Goal: Complete application form

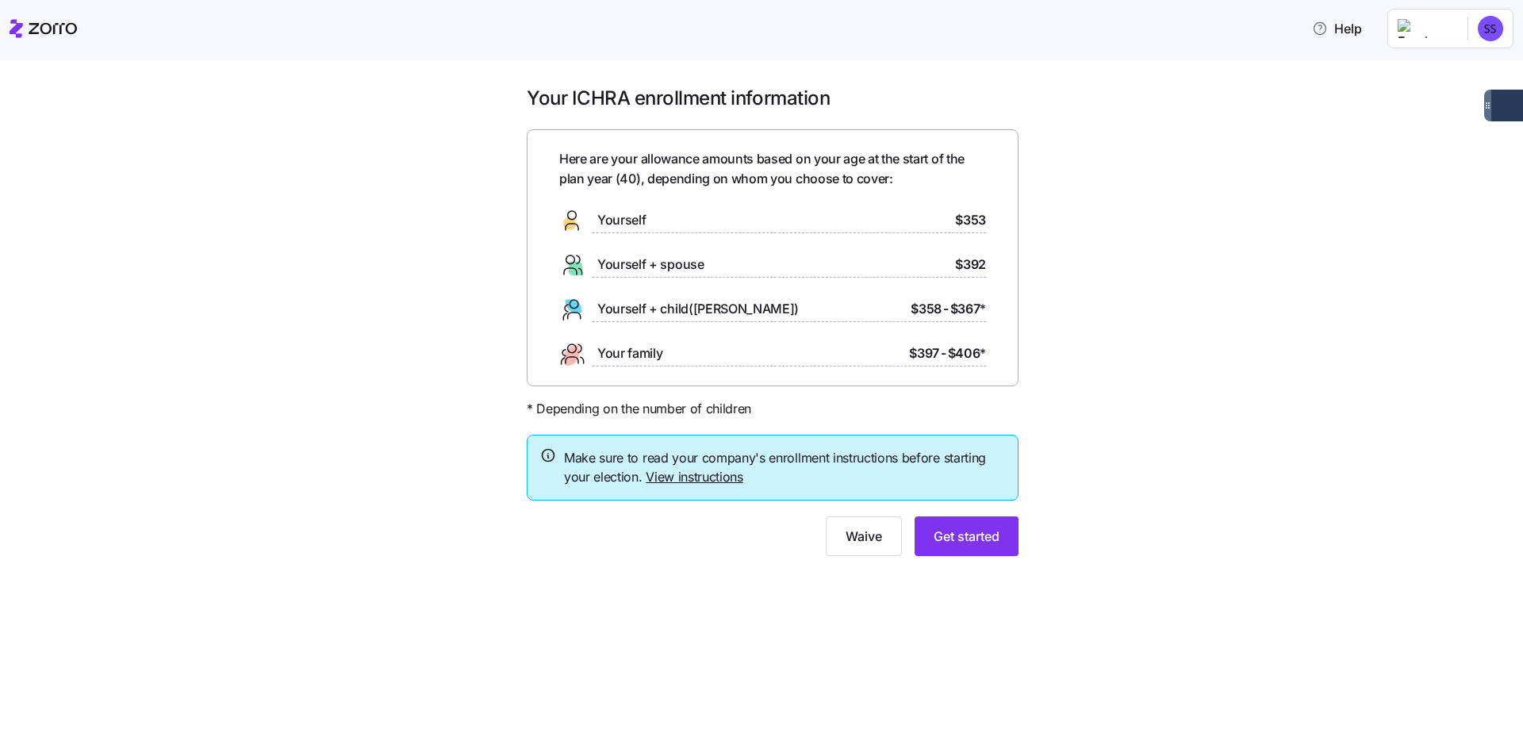
click at [726, 479] on link "View instructions" at bounding box center [695, 477] width 98 height 16
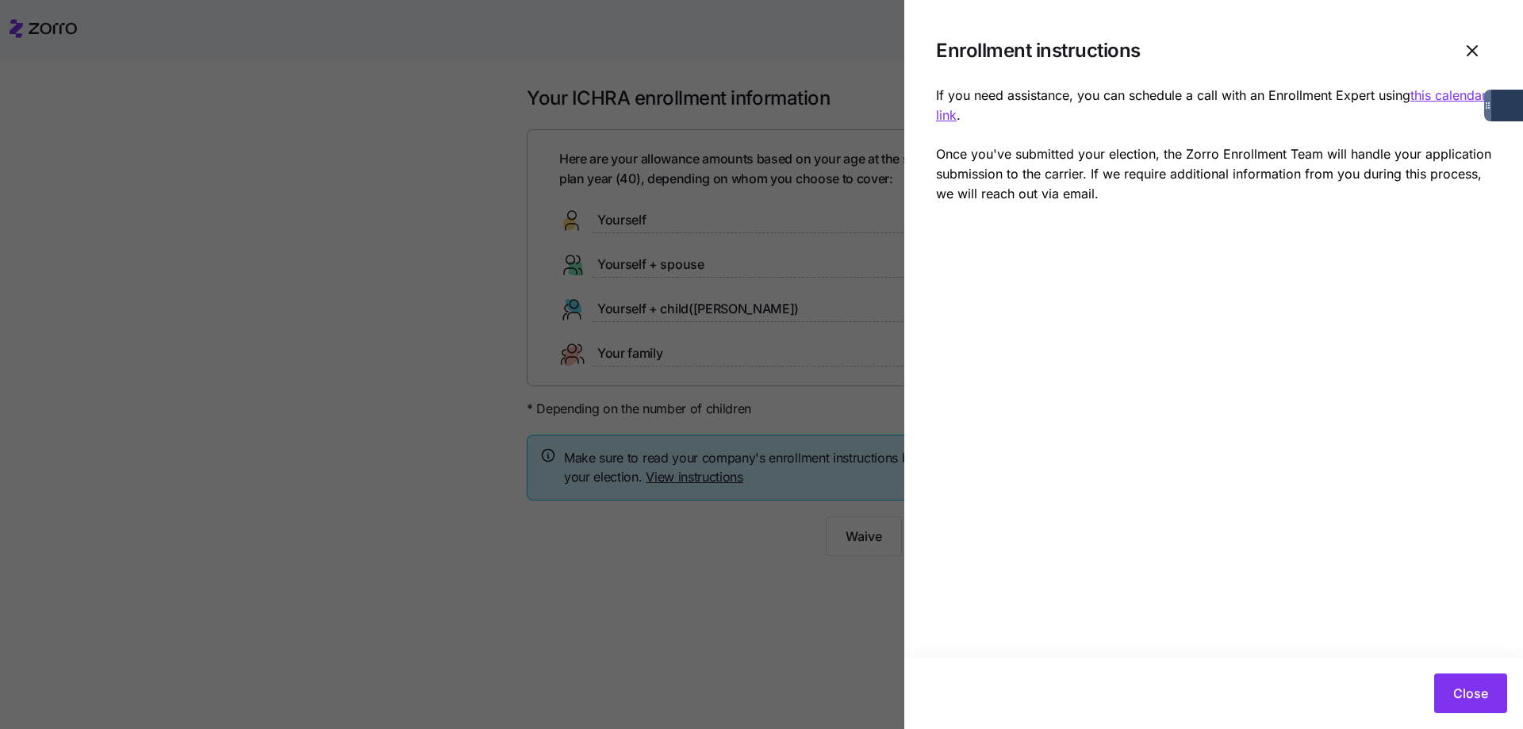
click at [1423, 96] on u "this calendar link" at bounding box center [1211, 105] width 550 height 36
click at [1498, 694] on button "Close" at bounding box center [1470, 693] width 73 height 40
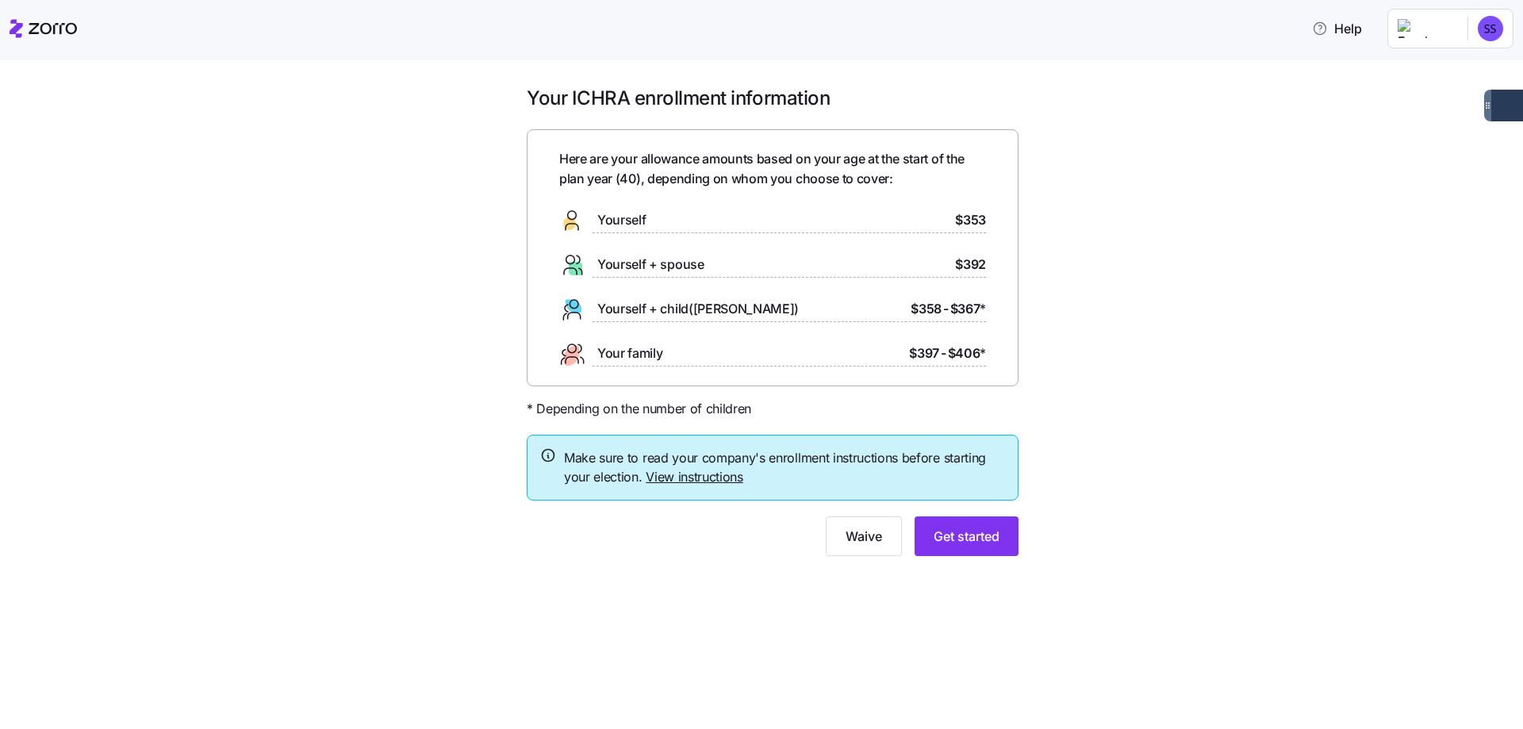
click at [618, 224] on span "Yourself" at bounding box center [621, 220] width 48 height 20
drag, startPoint x: 964, startPoint y: 220, endPoint x: 975, endPoint y: 219, distance: 11.1
click at [964, 219] on span "$353" at bounding box center [970, 220] width 31 height 20
click at [993, 539] on span "Get started" at bounding box center [966, 536] width 66 height 19
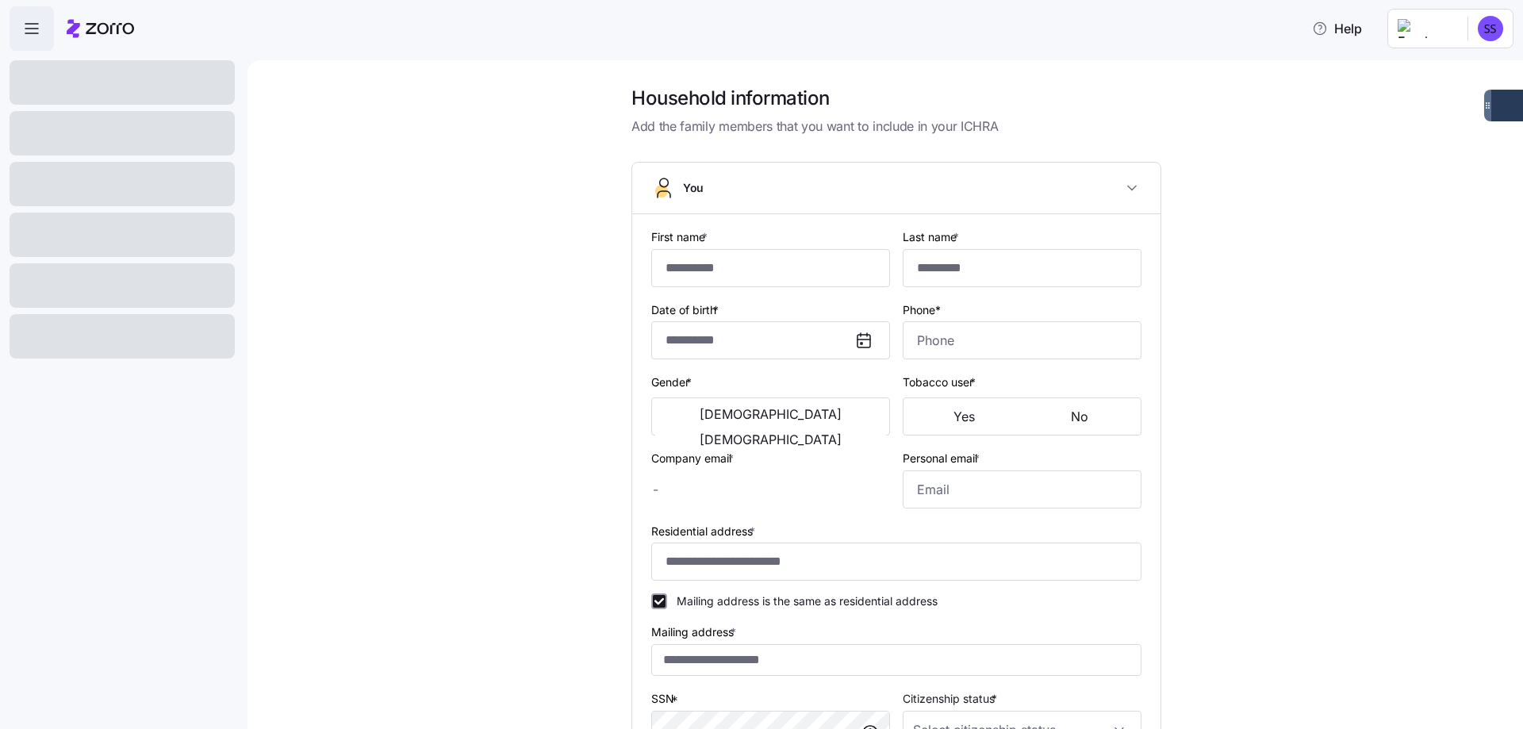
type input "**********"
type input "******"
type input "[PERSON_NAME][EMAIL_ADDRESS][DOMAIN_NAME]"
type input "**********"
checkbox input "true"
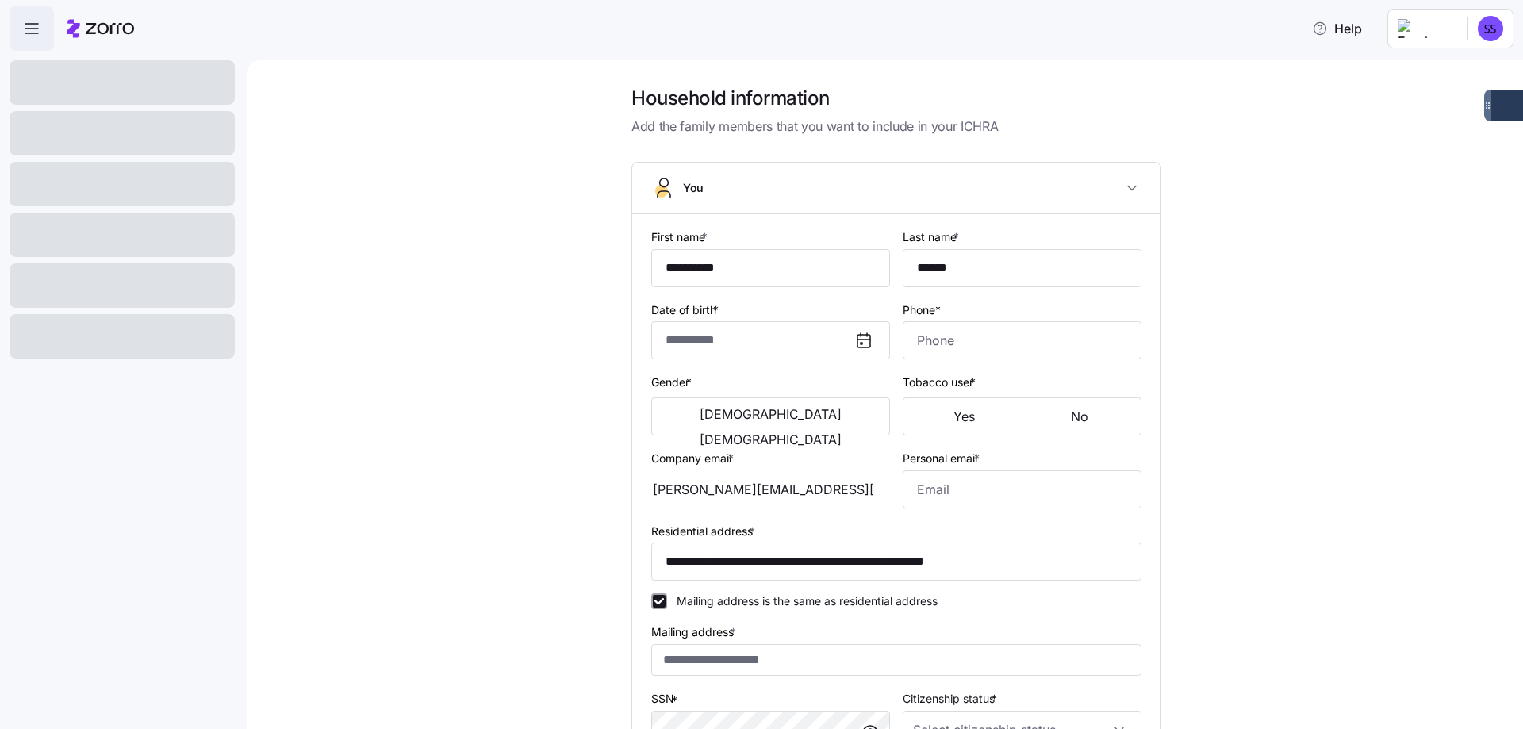
type input "**********"
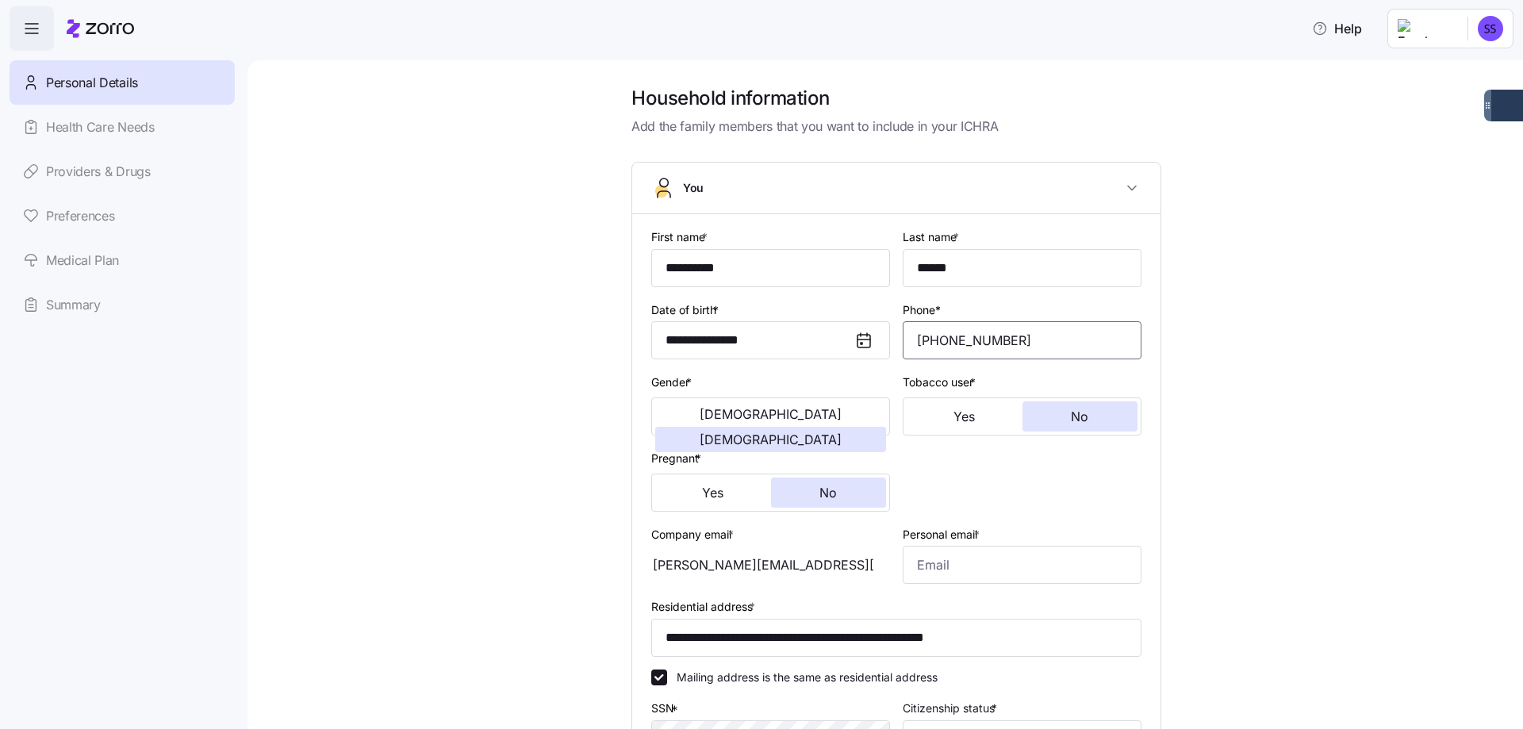
drag, startPoint x: 1041, startPoint y: 343, endPoint x: 896, endPoint y: 355, distance: 144.9
click at [903, 355] on input "[PHONE_NUMBER]" at bounding box center [1022, 340] width 239 height 38
type input "[PHONE_NUMBER]"
click at [949, 561] on input "Personal email *" at bounding box center [1022, 565] width 239 height 38
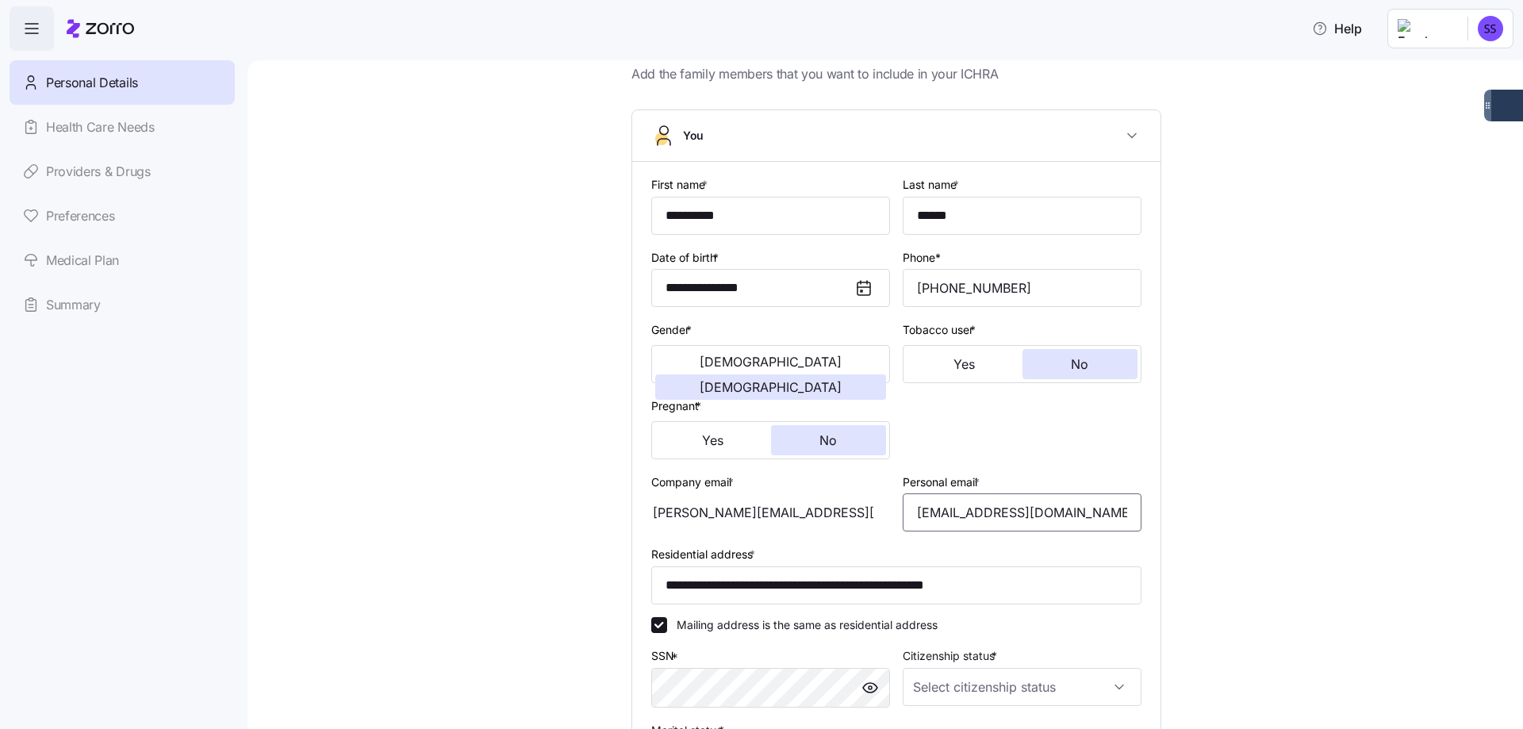
scroll to position [79, 0]
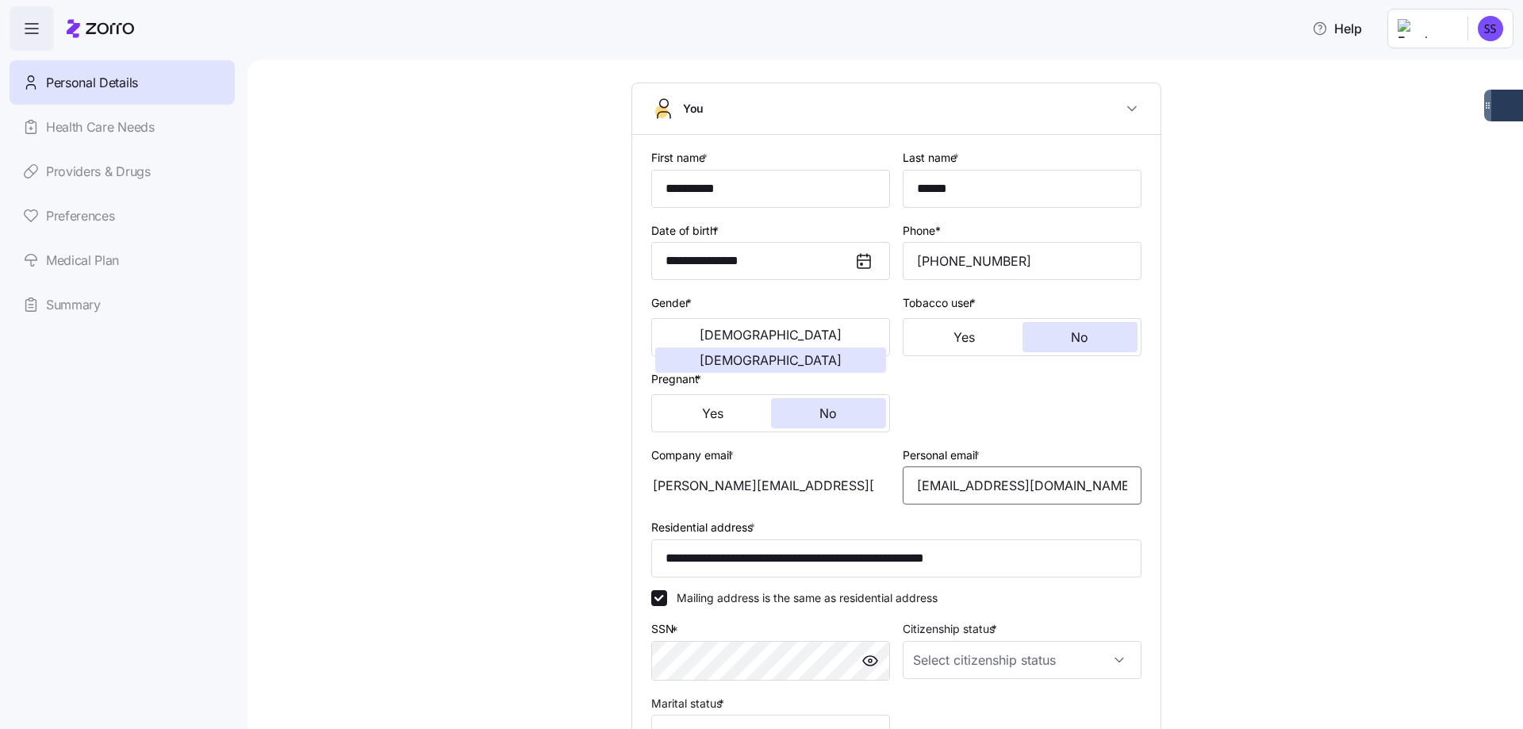
type input "[EMAIL_ADDRESS][DOMAIN_NAME]"
click at [1056, 655] on input "Citizenship status *" at bounding box center [1022, 660] width 239 height 38
click at [999, 543] on div "[DEMOGRAPHIC_DATA] citizen" at bounding box center [1016, 545] width 226 height 33
type input "[DEMOGRAPHIC_DATA] citizen"
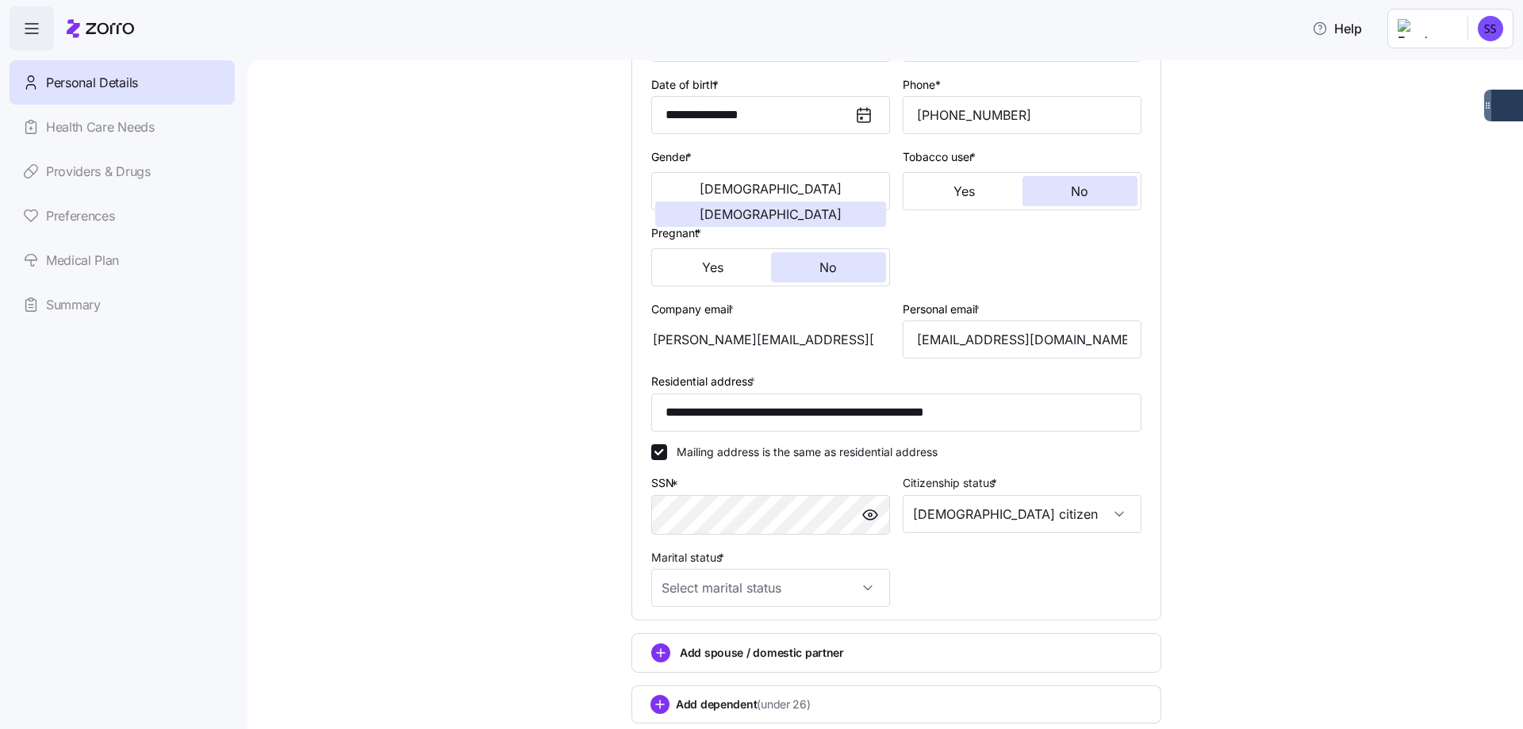
scroll to position [238, 0]
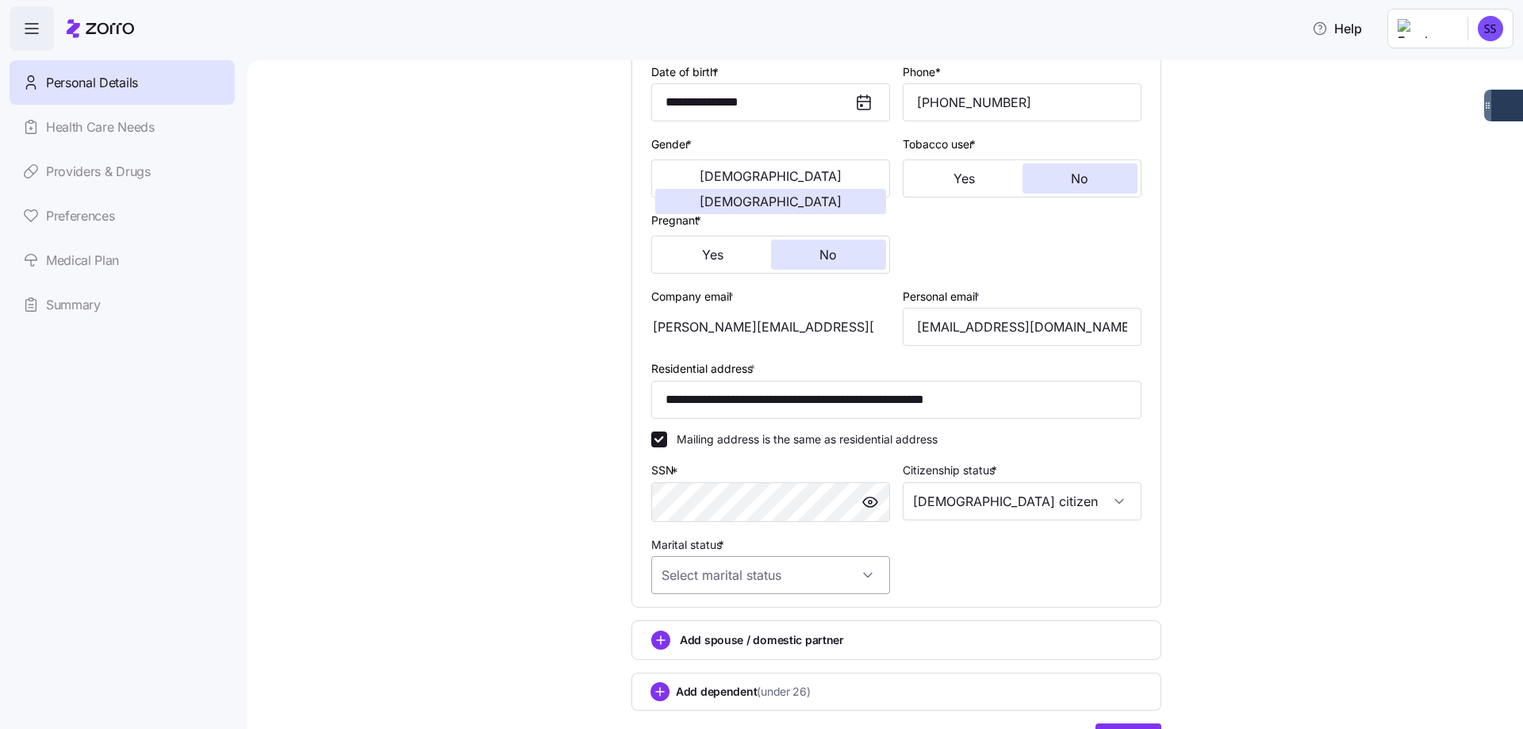
click at [808, 576] on input "Marital status *" at bounding box center [770, 575] width 239 height 38
click at [739, 624] on div "Single" at bounding box center [765, 623] width 226 height 33
type input "Single"
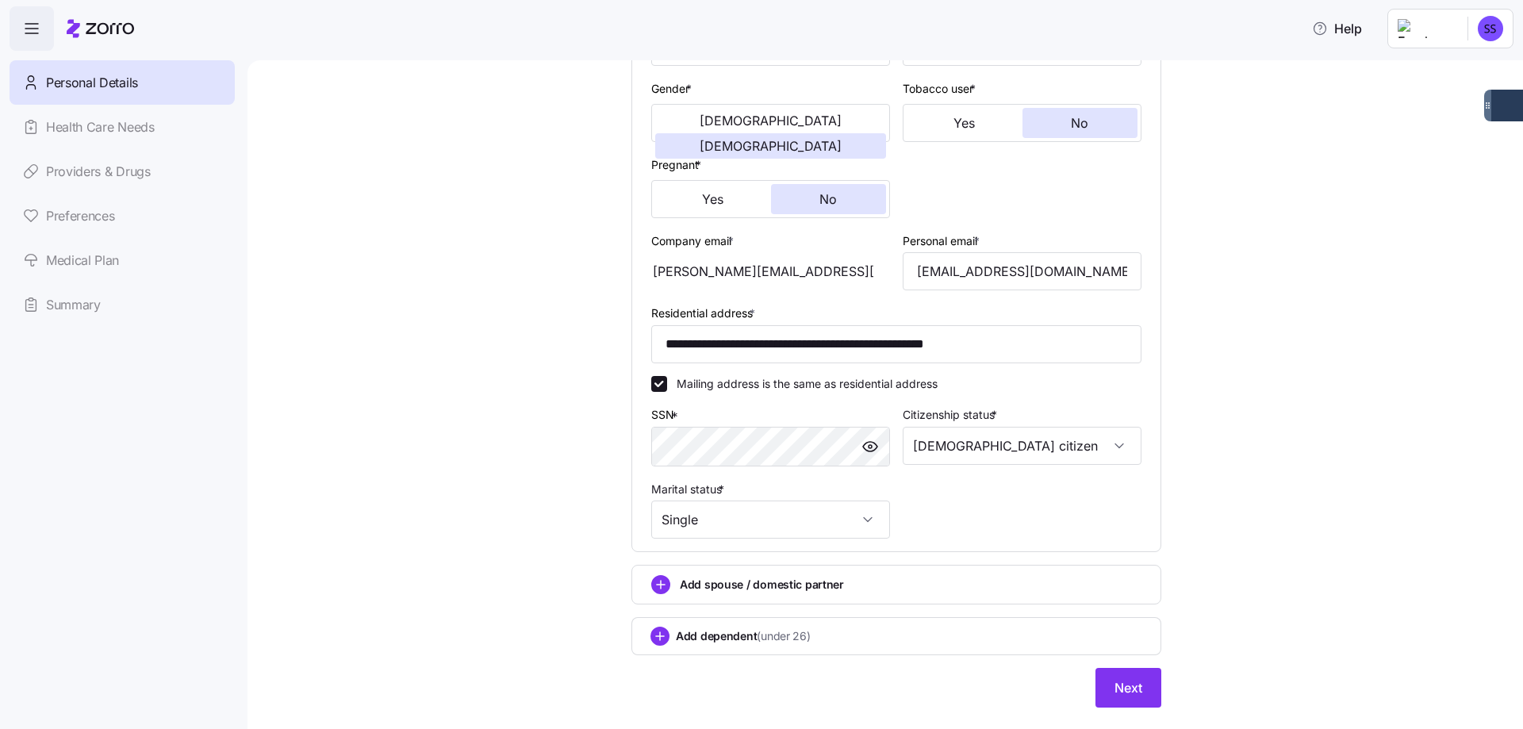
scroll to position [317, 0]
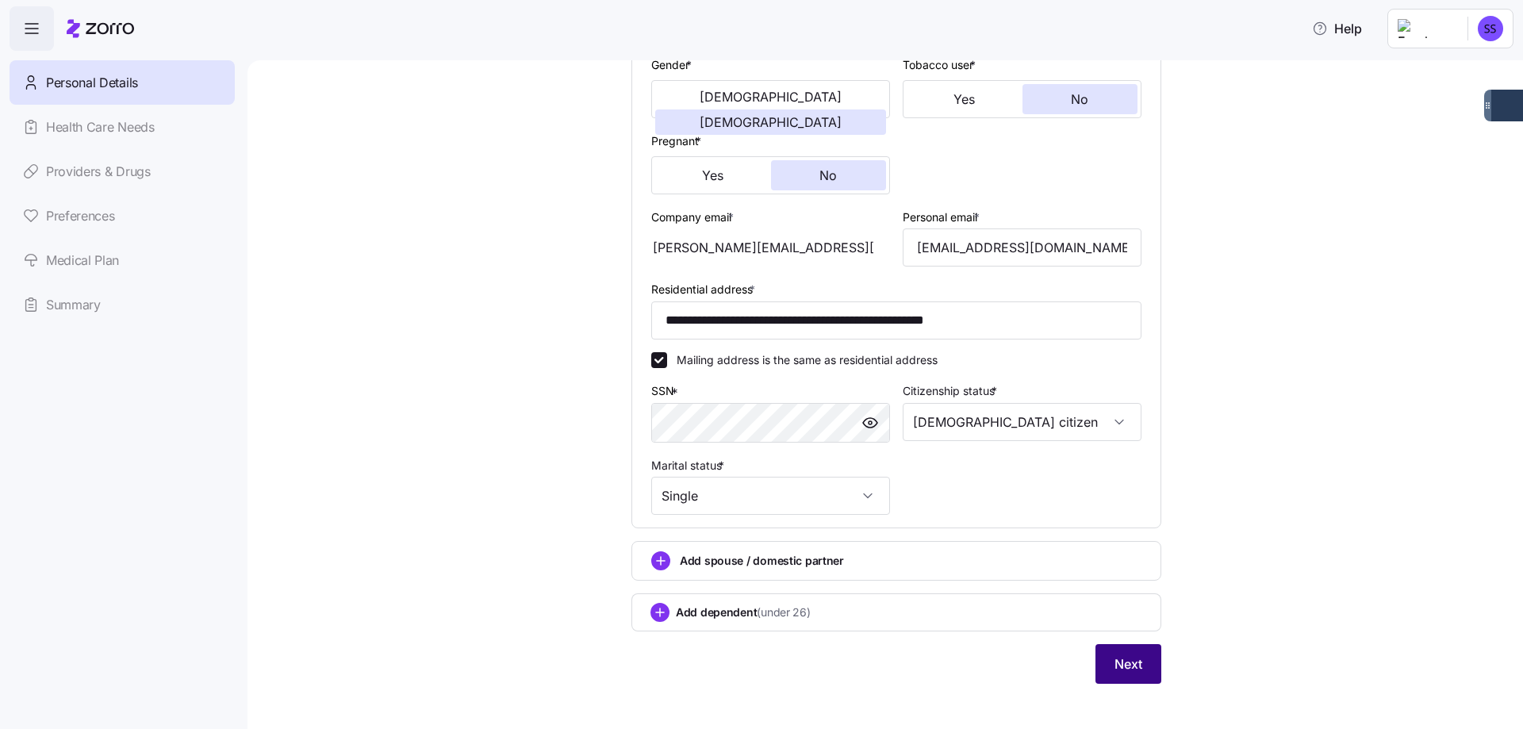
click at [1141, 659] on button "Next" at bounding box center [1128, 664] width 66 height 40
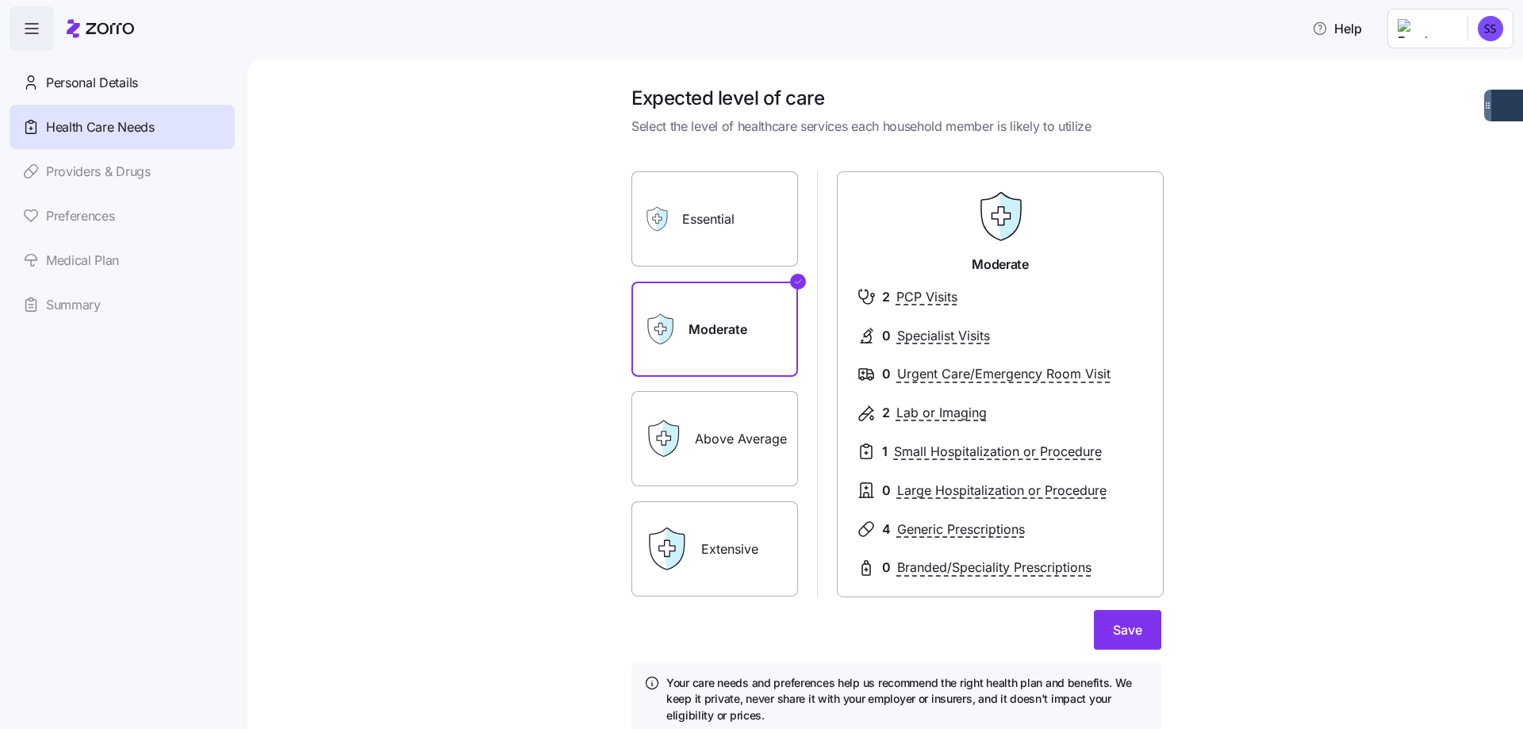
click at [729, 408] on label "Above Average" at bounding box center [714, 438] width 167 height 95
click at [0, 0] on input "Above Average" at bounding box center [0, 0] width 0 height 0
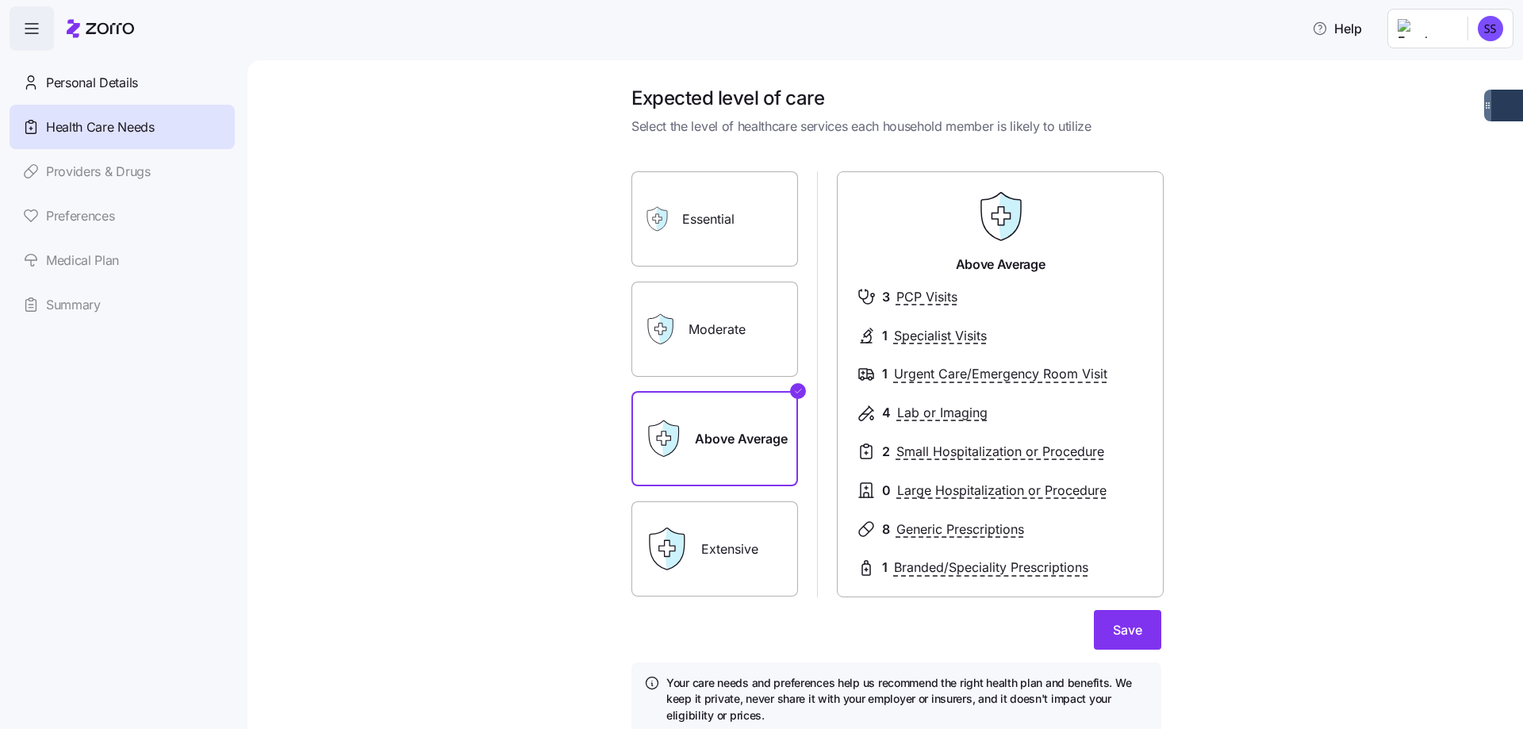
click at [765, 552] on label "Extensive" at bounding box center [714, 548] width 167 height 95
click at [0, 0] on input "Extensive" at bounding box center [0, 0] width 0 height 0
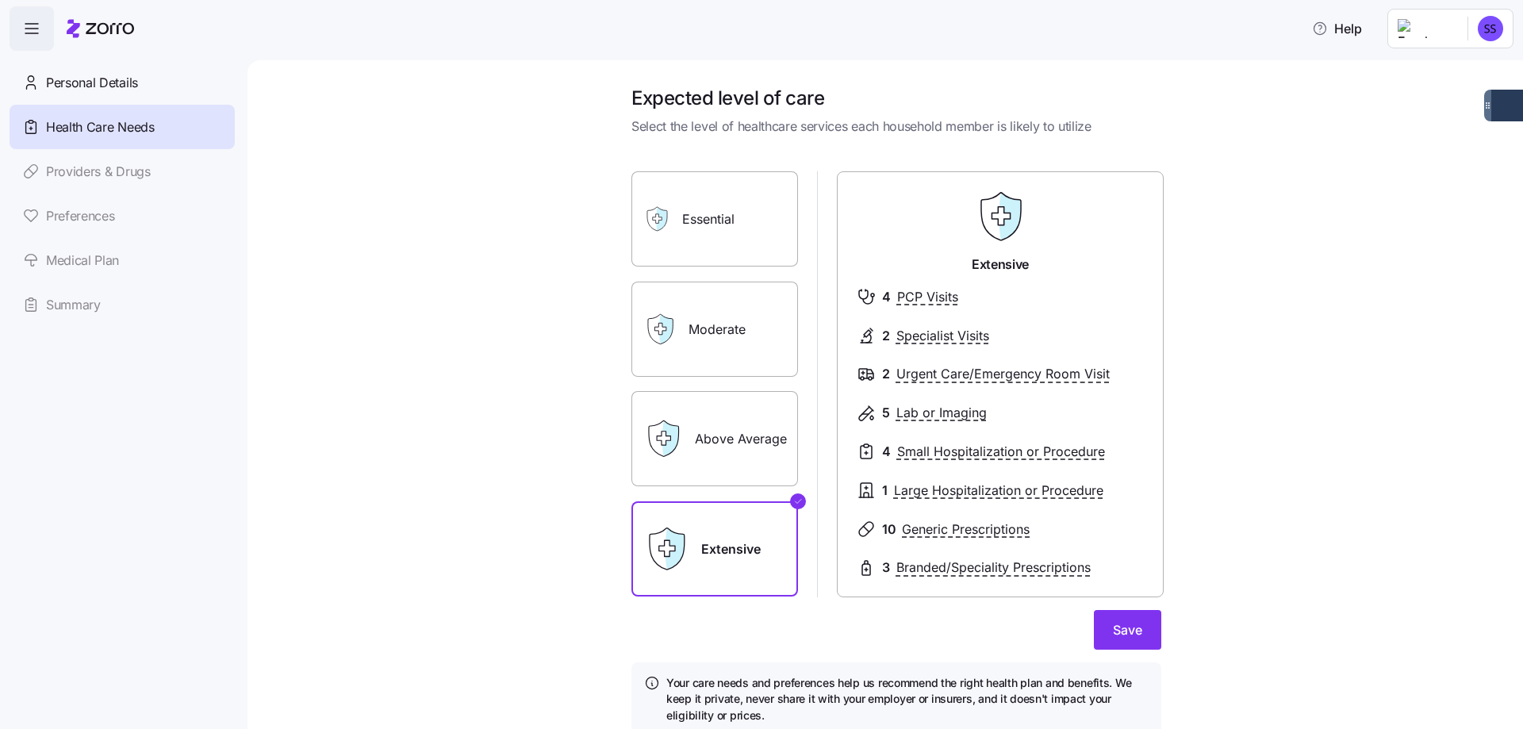
click at [734, 416] on label "Above Average" at bounding box center [714, 438] width 167 height 95
click at [0, 0] on input "Above Average" at bounding box center [0, 0] width 0 height 0
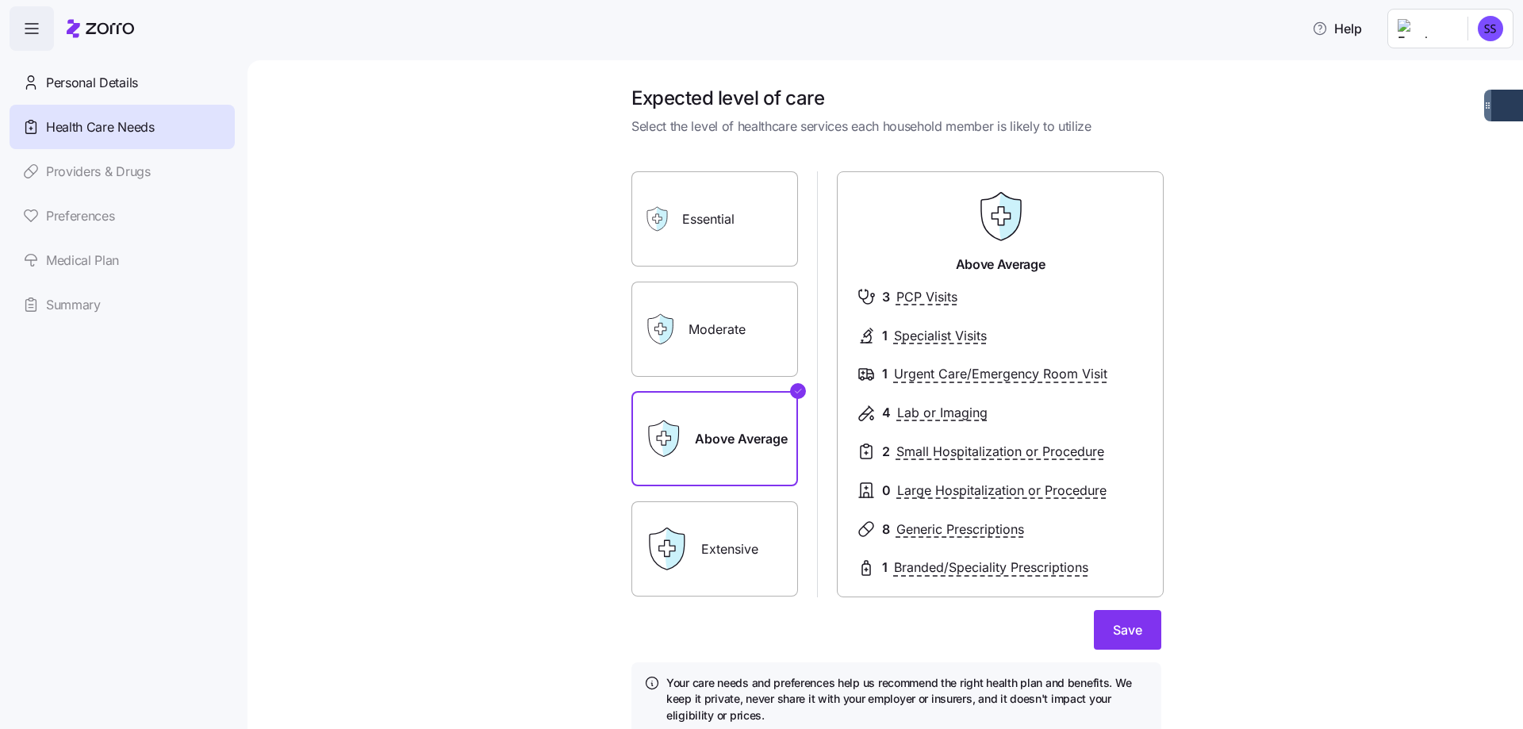
click at [695, 549] on label "Extensive" at bounding box center [714, 548] width 167 height 95
click at [0, 0] on input "Extensive" at bounding box center [0, 0] width 0 height 0
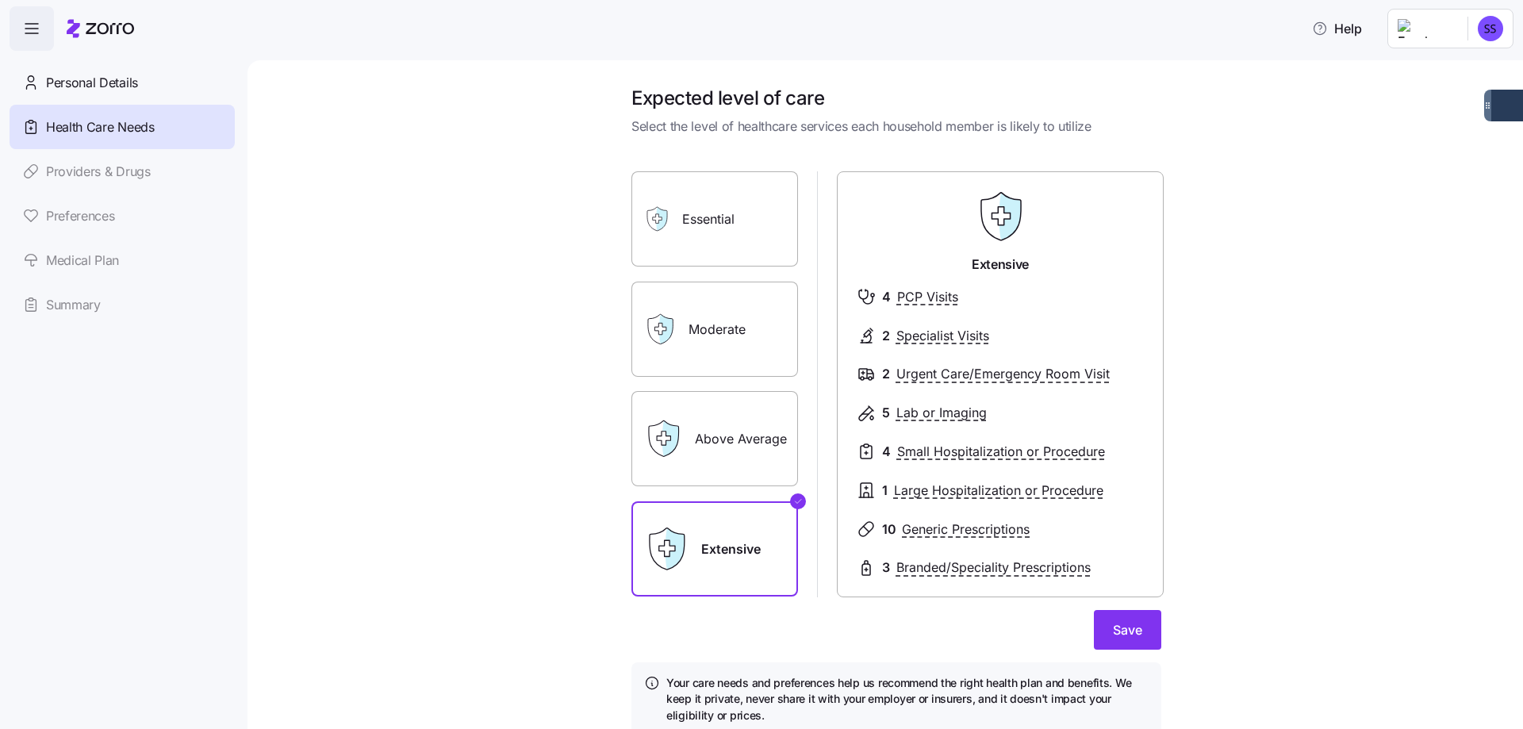
click at [738, 424] on label "Above Average" at bounding box center [714, 438] width 167 height 95
click at [0, 0] on input "Above Average" at bounding box center [0, 0] width 0 height 0
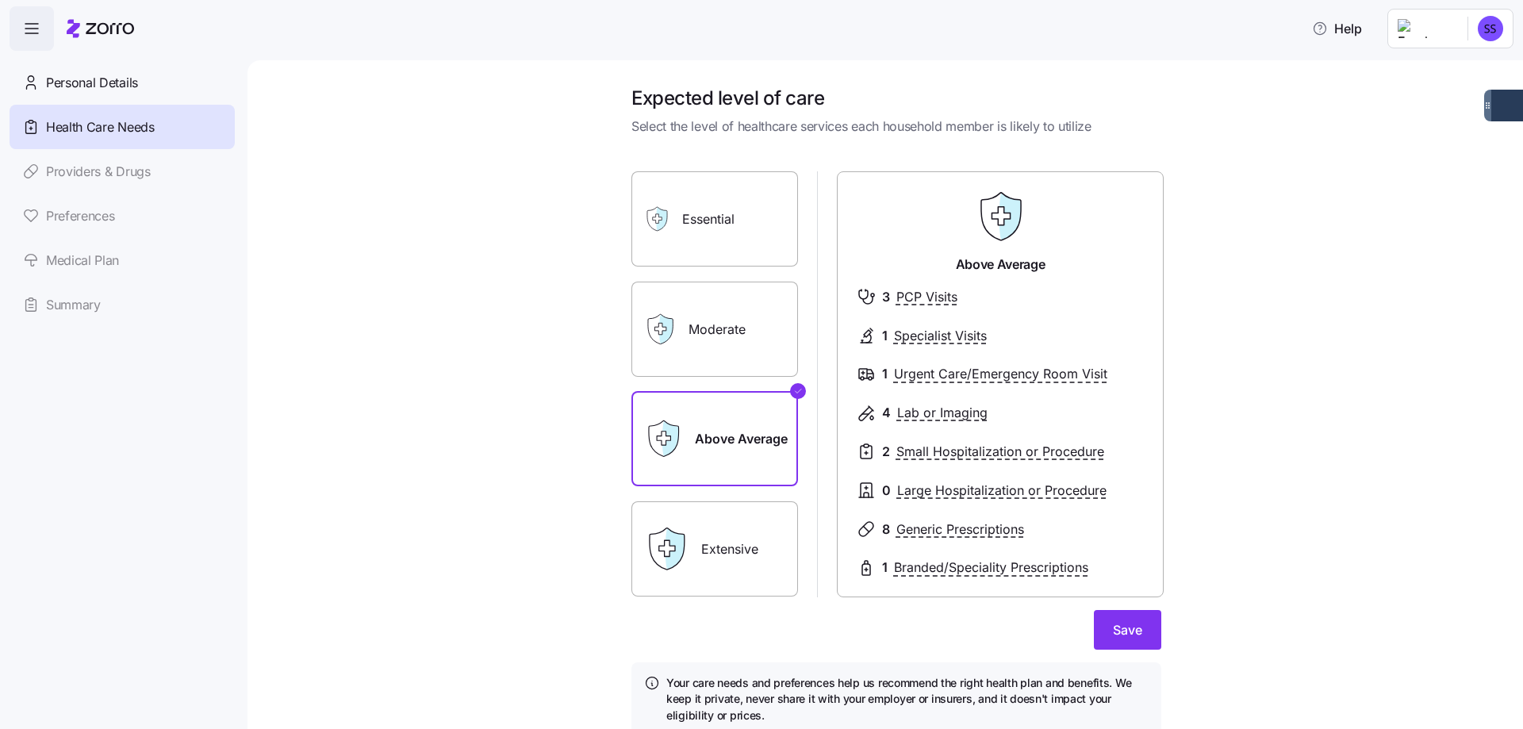
click at [731, 528] on label "Extensive" at bounding box center [714, 548] width 167 height 95
click at [0, 0] on input "Extensive" at bounding box center [0, 0] width 0 height 0
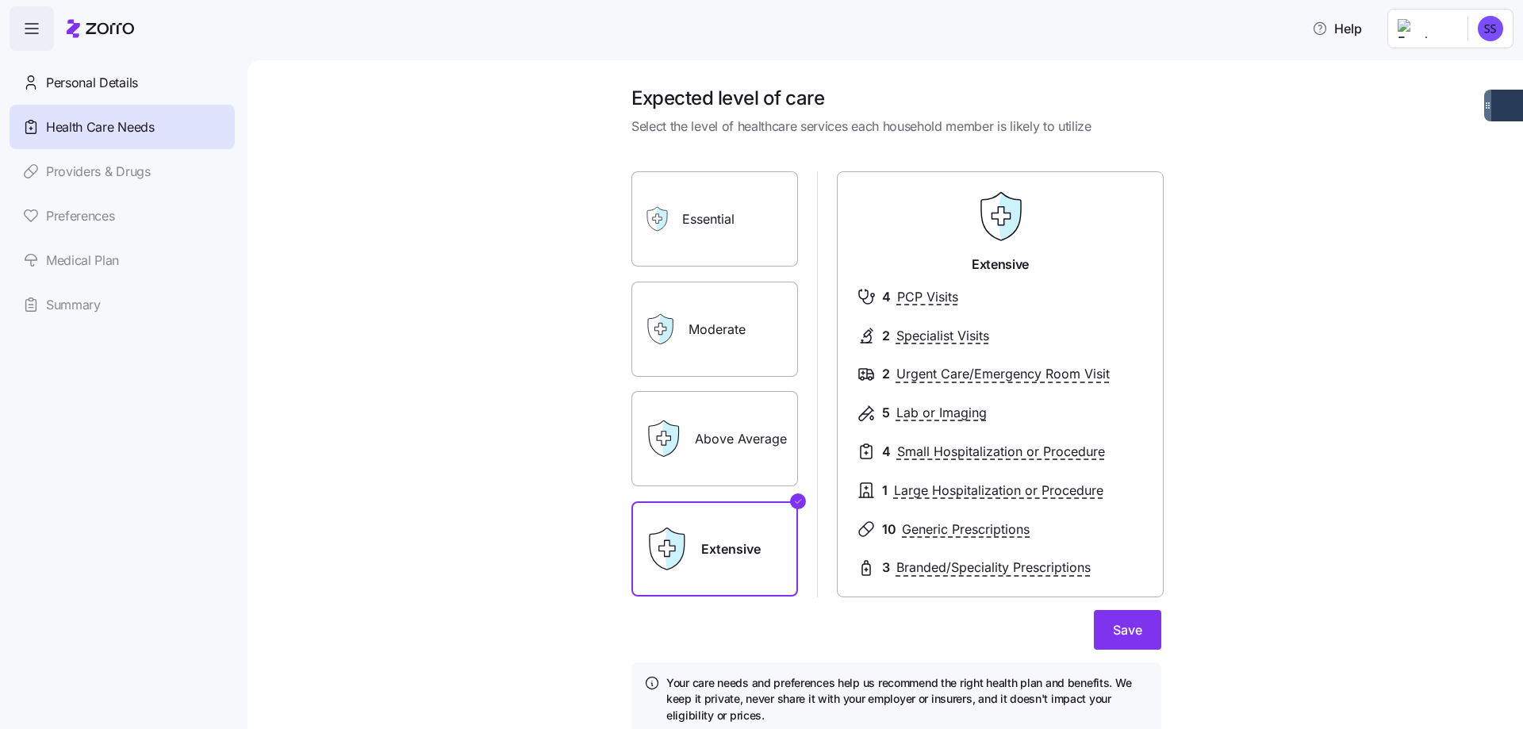
click at [1301, 278] on div "Expected level of care Select the level of healthcare services each household m…" at bounding box center [896, 420] width 1209 height 669
